Goal: Information Seeking & Learning: Check status

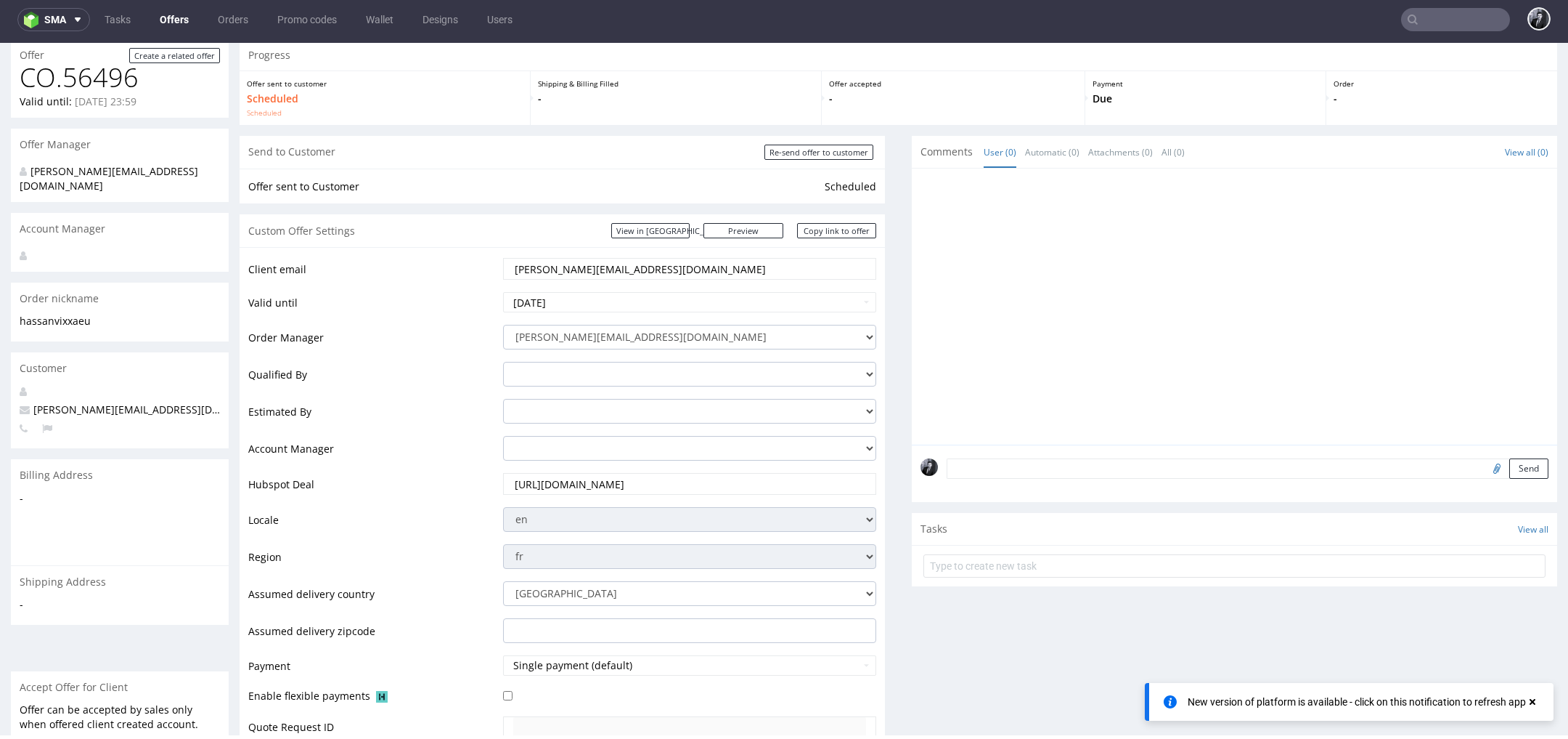
scroll to position [51, 0]
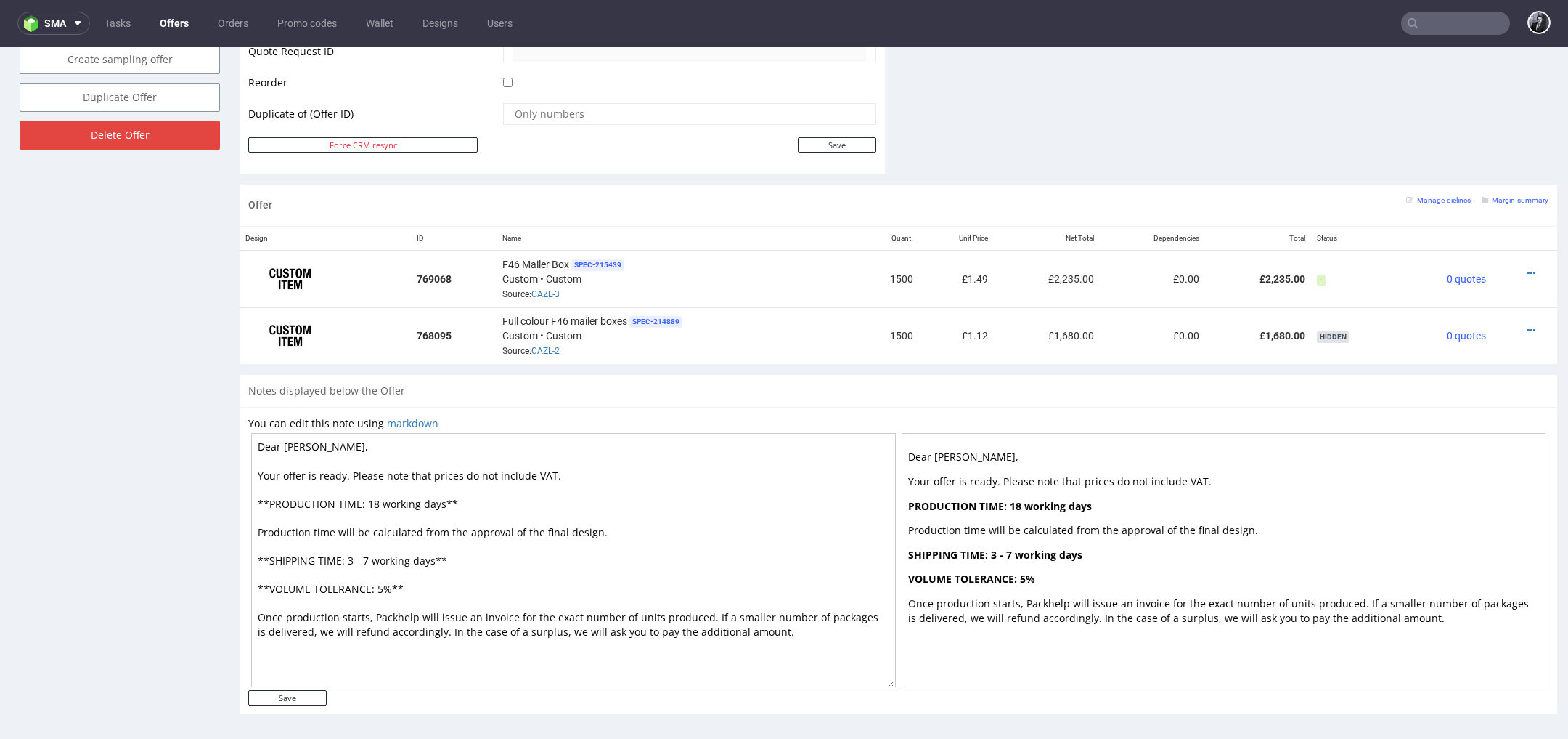
scroll to position [4, 0]
